Goal: Task Accomplishment & Management: Manage account settings

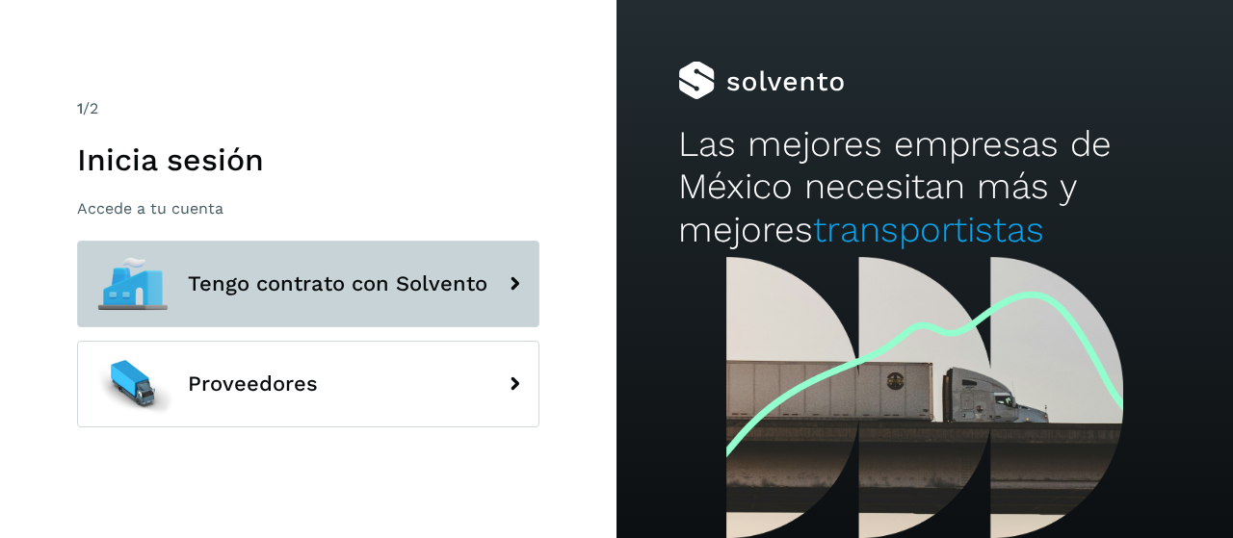
click at [273, 265] on button "Tengo contrato con Solvento" at bounding box center [308, 284] width 462 height 87
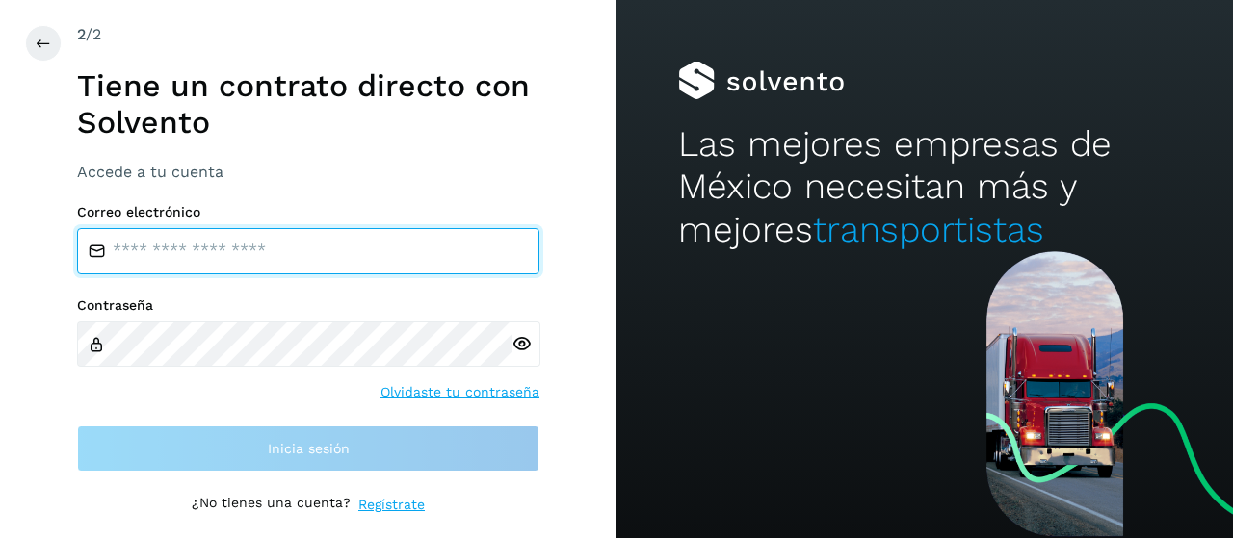
type input "**********"
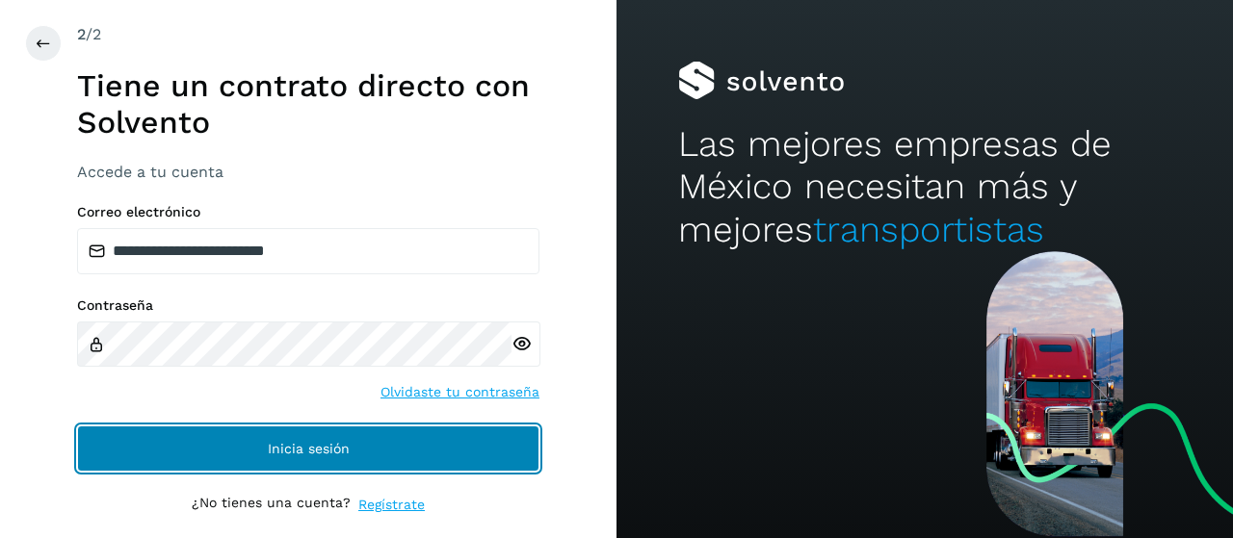
click at [297, 444] on span "Inicia sesión" at bounding box center [309, 448] width 82 height 13
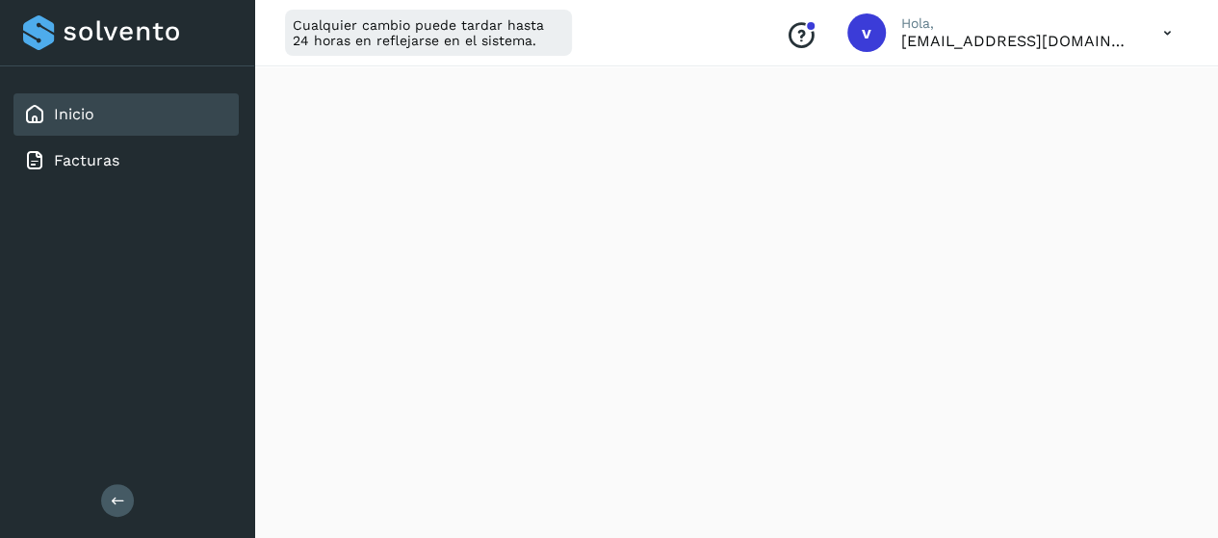
scroll to position [387, 0]
